Goal: Transaction & Acquisition: Purchase product/service

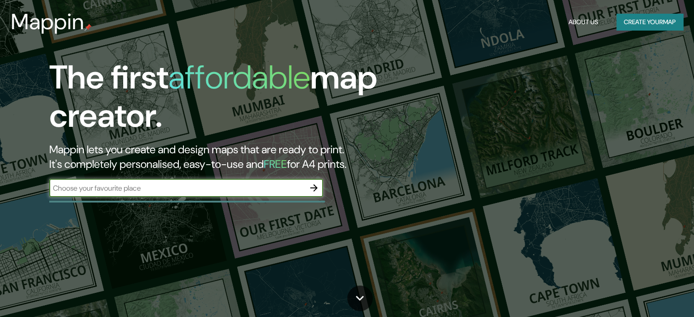
click at [310, 188] on icon "button" at bounding box center [313, 187] width 11 height 11
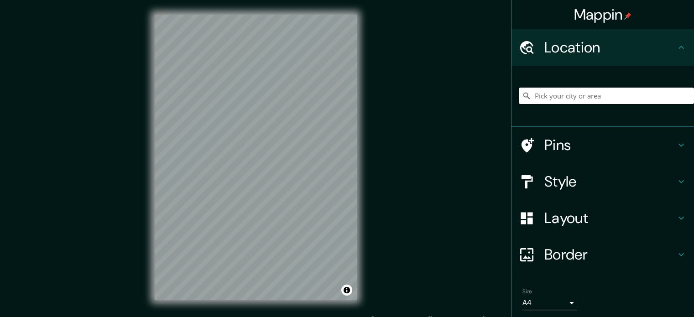
click at [583, 96] on input "Pick your city or area" at bounding box center [606, 96] width 175 height 16
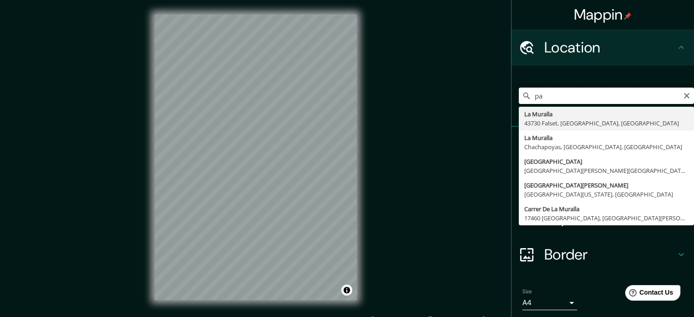
type input "p"
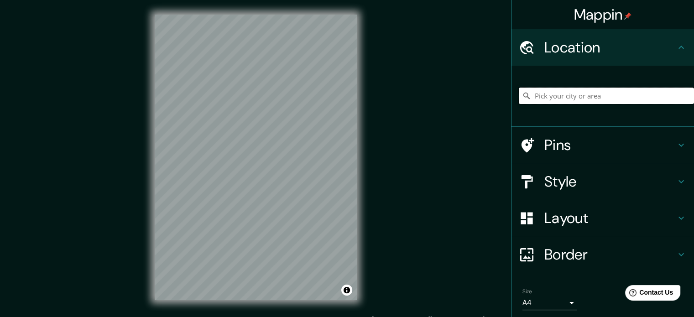
click at [582, 99] on input "Pick your city or area" at bounding box center [606, 96] width 175 height 16
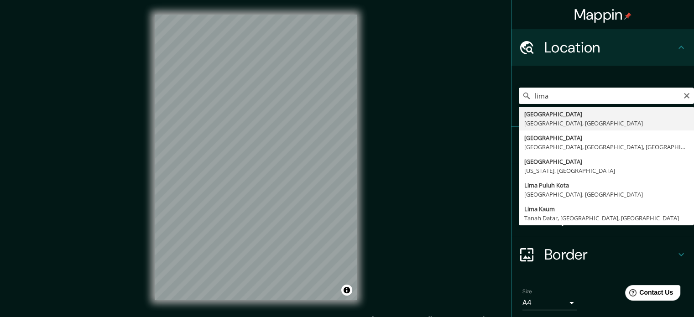
type input "[GEOGRAPHIC_DATA], [GEOGRAPHIC_DATA], [GEOGRAPHIC_DATA]"
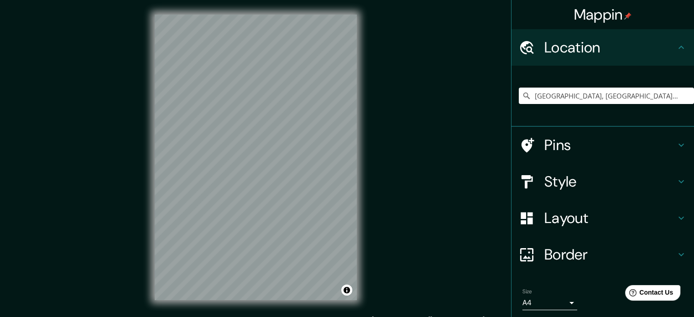
click at [584, 177] on h4 "Style" at bounding box center [609, 181] width 131 height 18
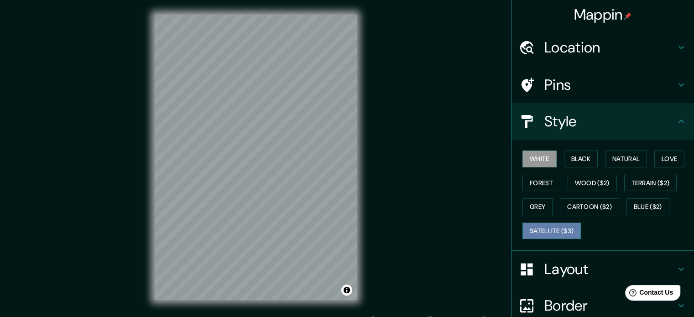
click at [548, 235] on button "Satellite ($3)" at bounding box center [551, 231] width 58 height 17
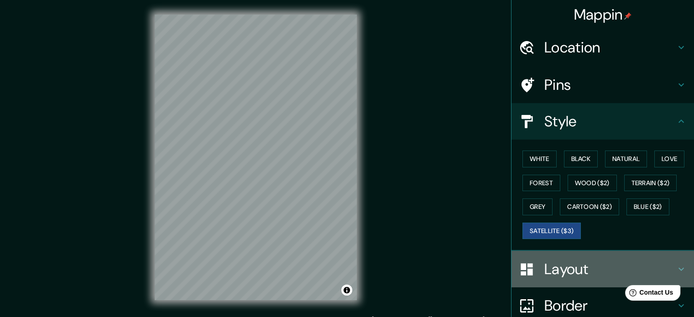
click at [566, 275] on h4 "Layout" at bounding box center [609, 269] width 131 height 18
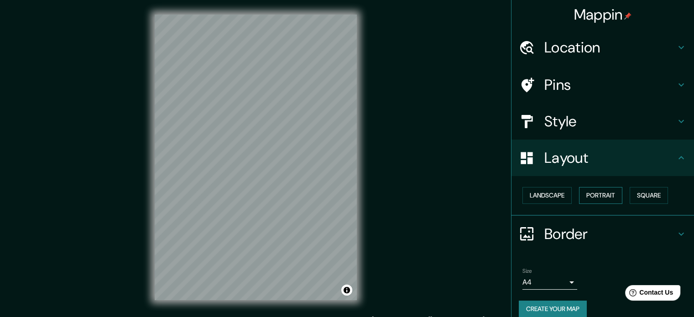
click at [608, 196] on button "Portrait" at bounding box center [600, 195] width 43 height 17
click at [631, 191] on button "Square" at bounding box center [648, 195] width 38 height 17
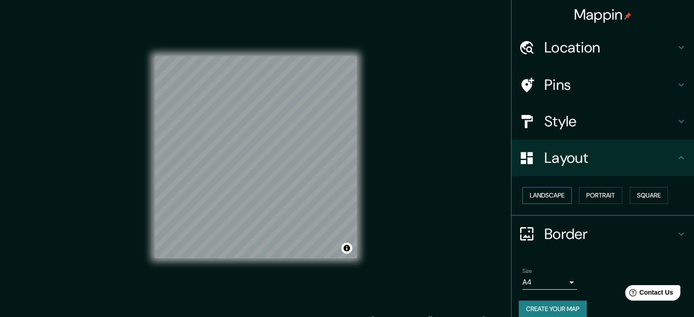
click at [524, 194] on button "Landscape" at bounding box center [546, 195] width 49 height 17
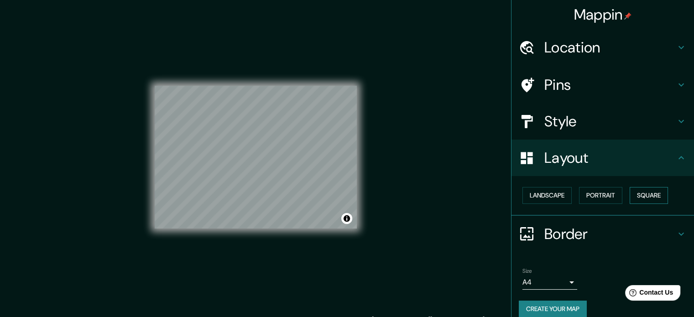
click at [633, 193] on button "Square" at bounding box center [648, 195] width 38 height 17
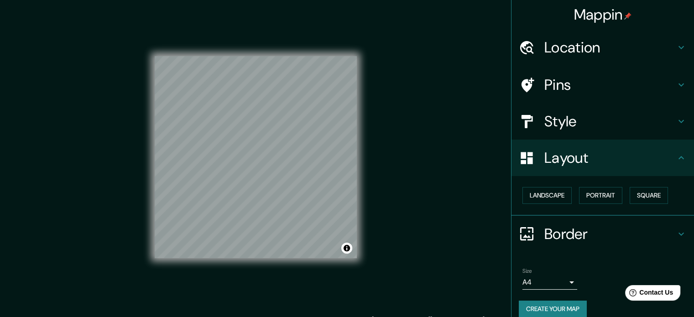
drag, startPoint x: 575, startPoint y: 119, endPoint x: 575, endPoint y: 125, distance: 6.4
click at [575, 121] on h4 "Style" at bounding box center [609, 121] width 131 height 18
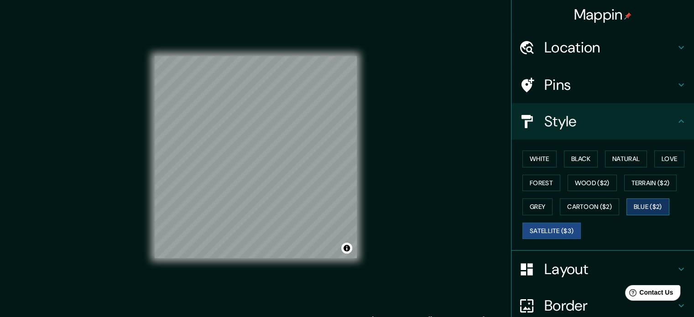
click at [646, 206] on button "Blue ($2)" at bounding box center [647, 206] width 43 height 17
